Goal: Check status

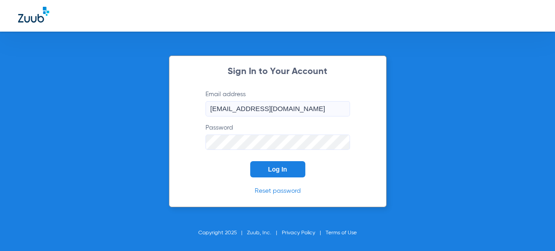
click at [283, 171] on span "Log In" at bounding box center [277, 169] width 19 height 7
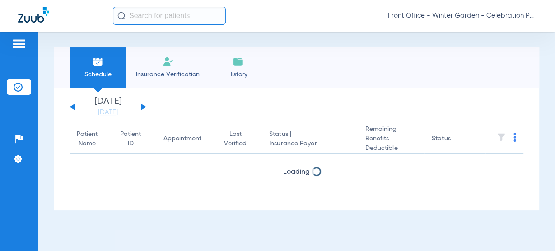
click at [184, 13] on input "text" at bounding box center [169, 16] width 113 height 18
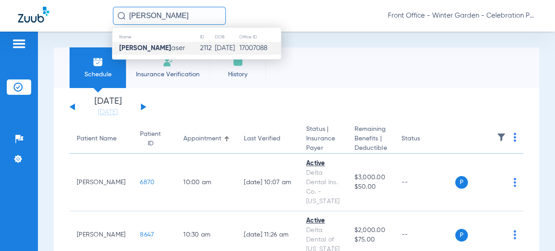
type input "maxwell m"
click at [177, 47] on td "Maxwell M aser" at bounding box center [156, 48] width 87 height 13
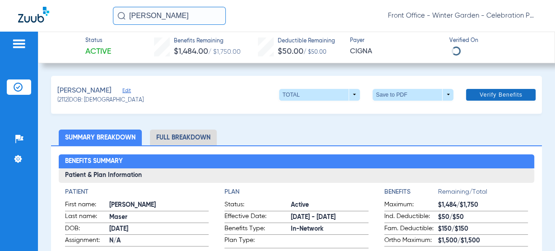
click at [480, 98] on span "Verify Benefits" at bounding box center [501, 94] width 43 height 7
